Goal: Navigation & Orientation: Find specific page/section

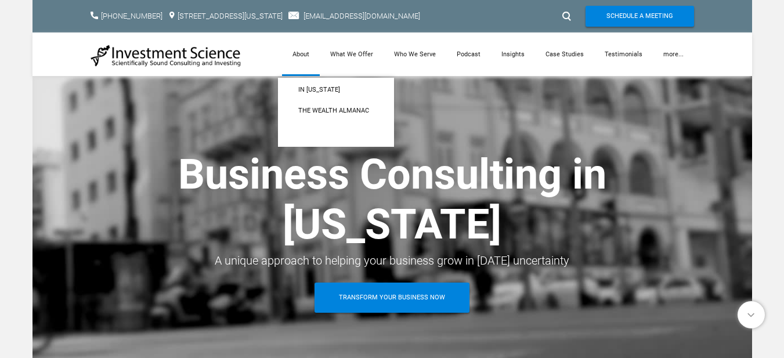
click at [309, 49] on link "About" at bounding box center [301, 54] width 38 height 44
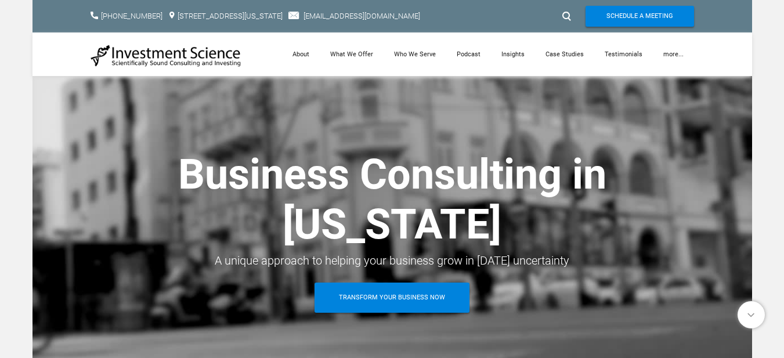
scroll to position [856, 0]
